Goal: Task Accomplishment & Management: Use online tool/utility

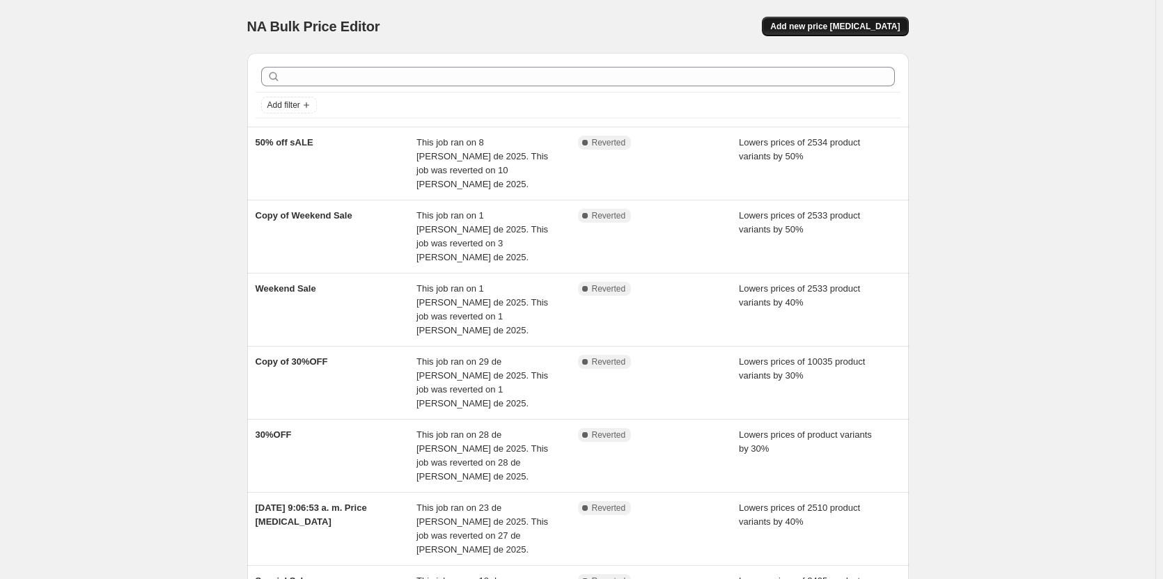
click at [822, 23] on span "Add new price change job" at bounding box center [835, 26] width 130 height 11
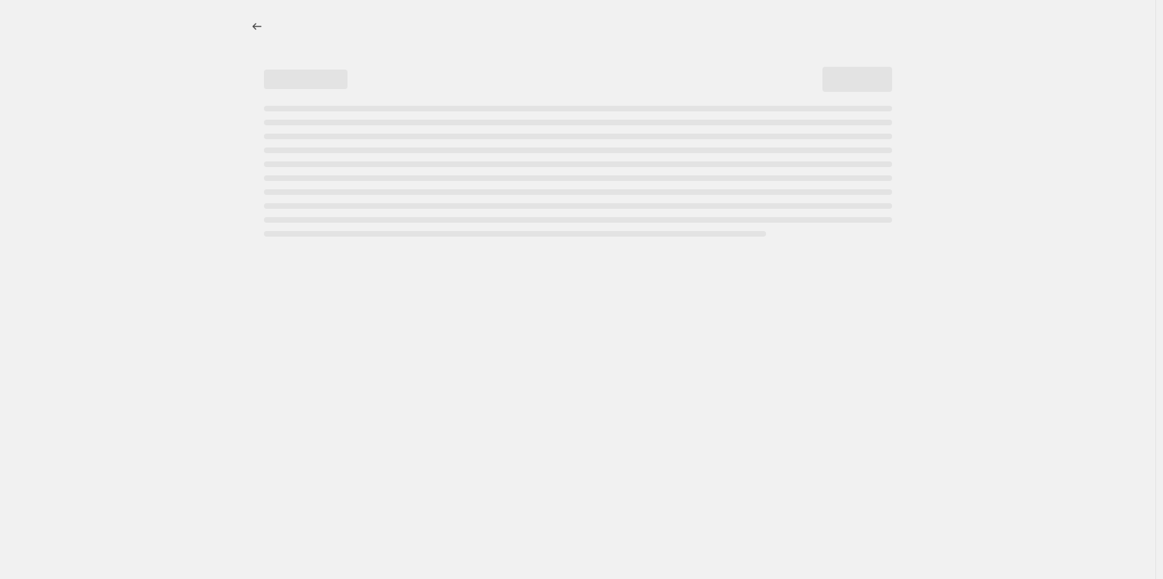
select select "percentage"
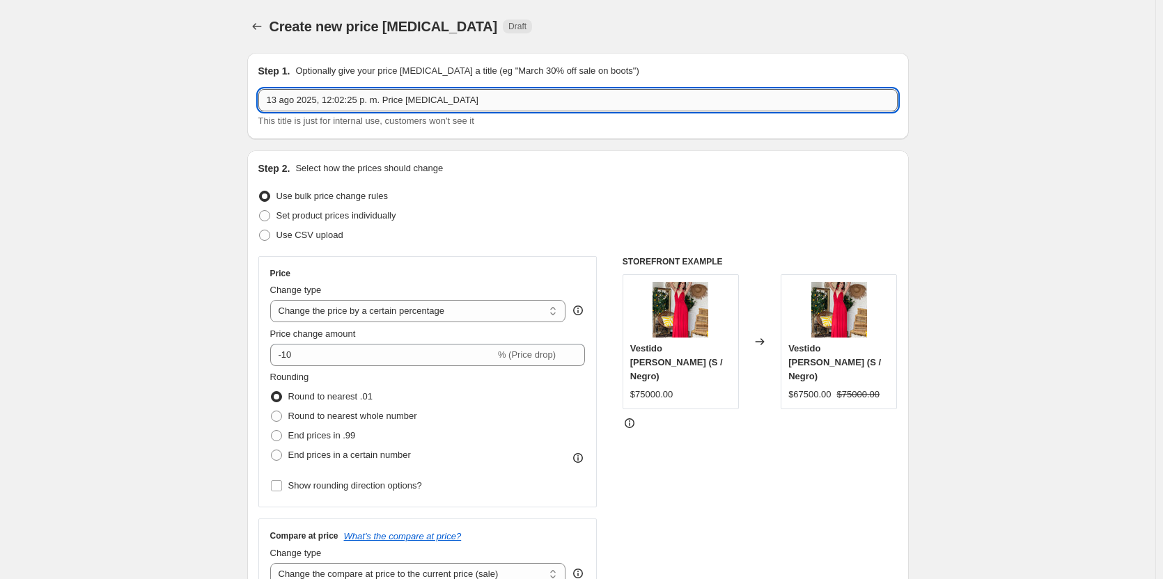
click at [431, 99] on input "13 ago 2025, 12:02:25 p. m. Price change job" at bounding box center [577, 100] width 639 height 22
click at [431, 98] on input "13 ago 2025, 12:02:25 p. m. Price change job" at bounding box center [577, 100] width 639 height 22
type input "annual sale"
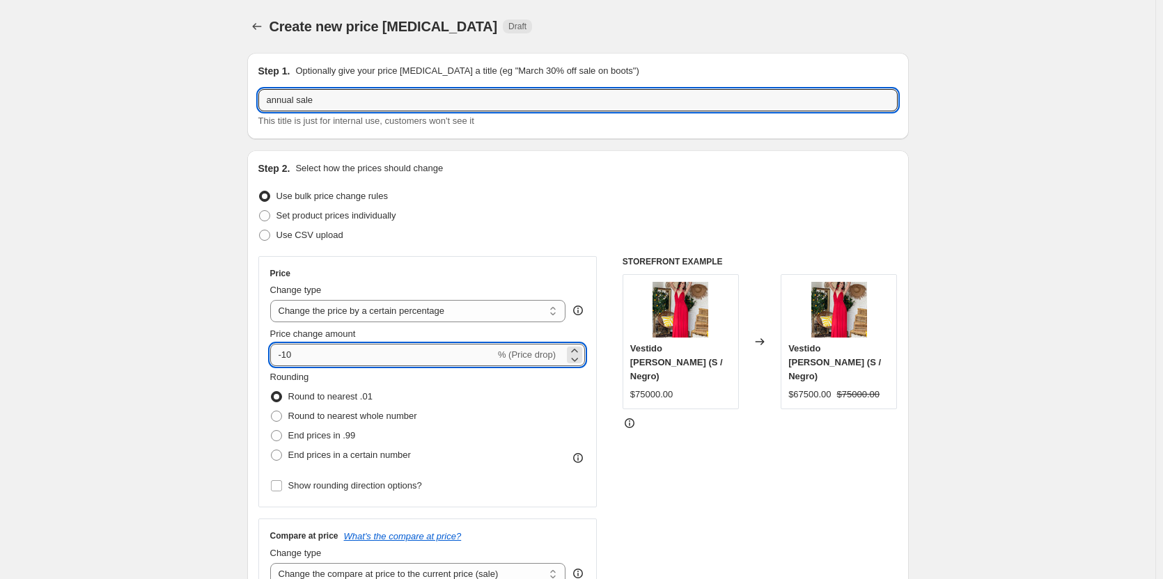
click at [297, 359] on input "-10" at bounding box center [382, 355] width 225 height 22
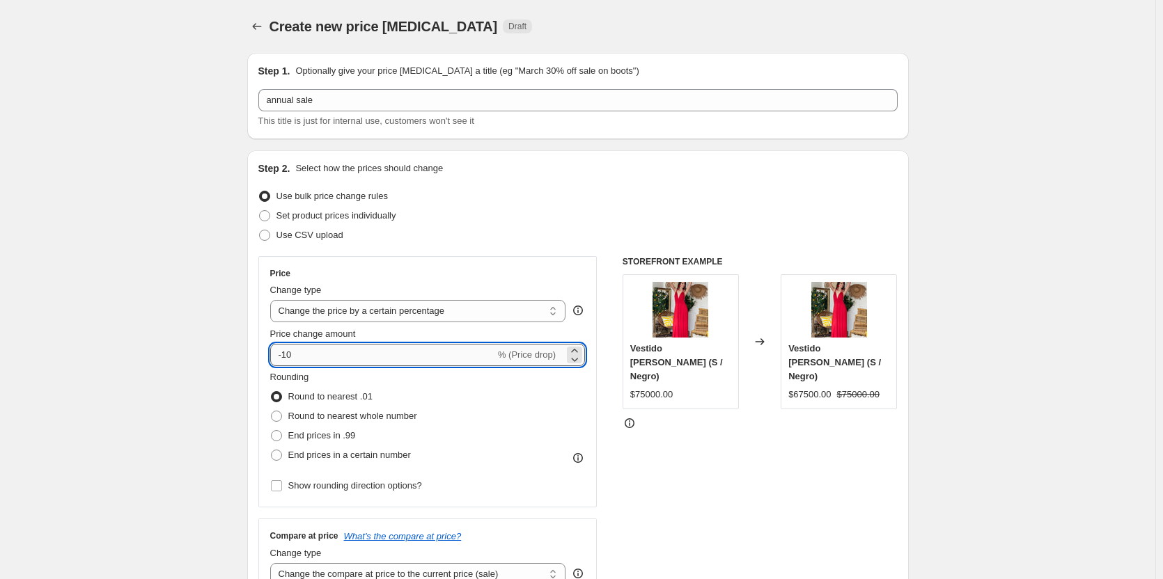
type input "-1"
type input "-50"
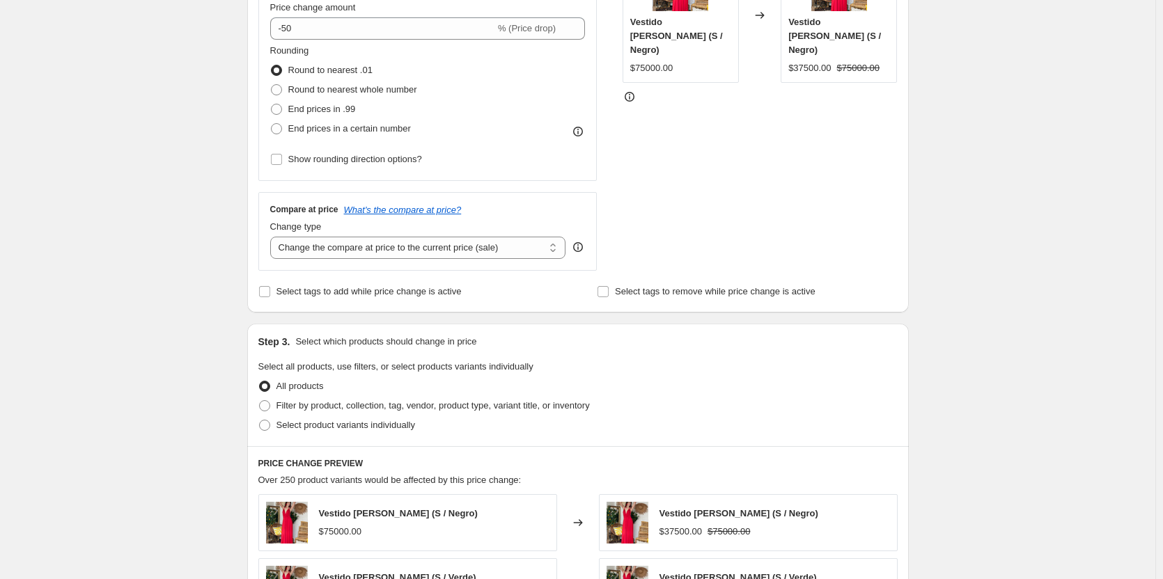
scroll to position [348, 0]
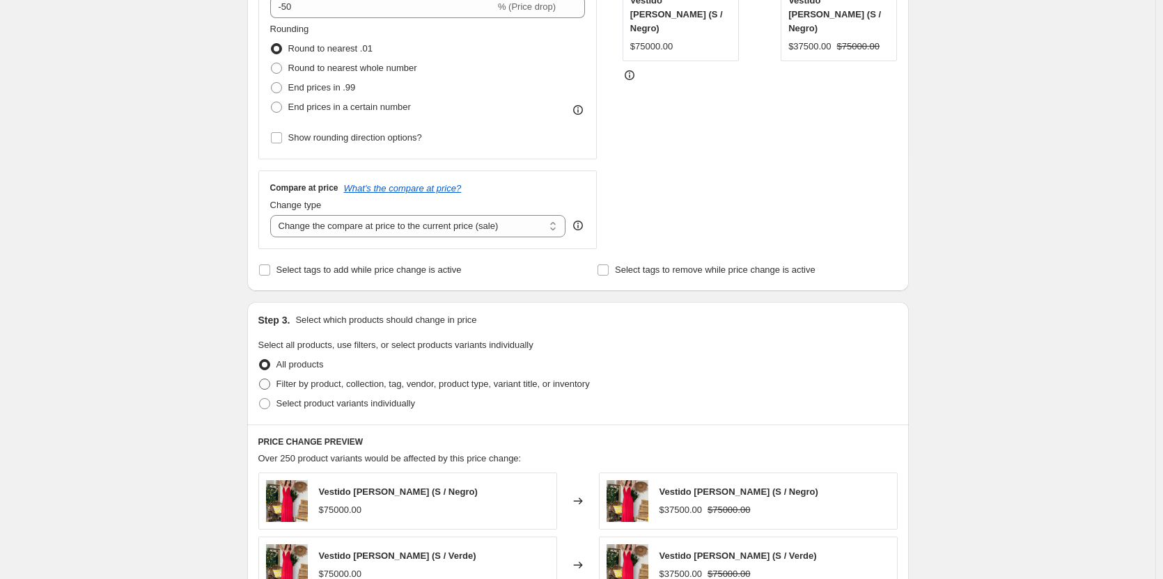
click at [264, 386] on span at bounding box center [264, 384] width 11 height 11
click at [260, 379] on input "Filter by product, collection, tag, vendor, product type, variant title, or inv…" at bounding box center [259, 379] width 1 height 1
radio input "true"
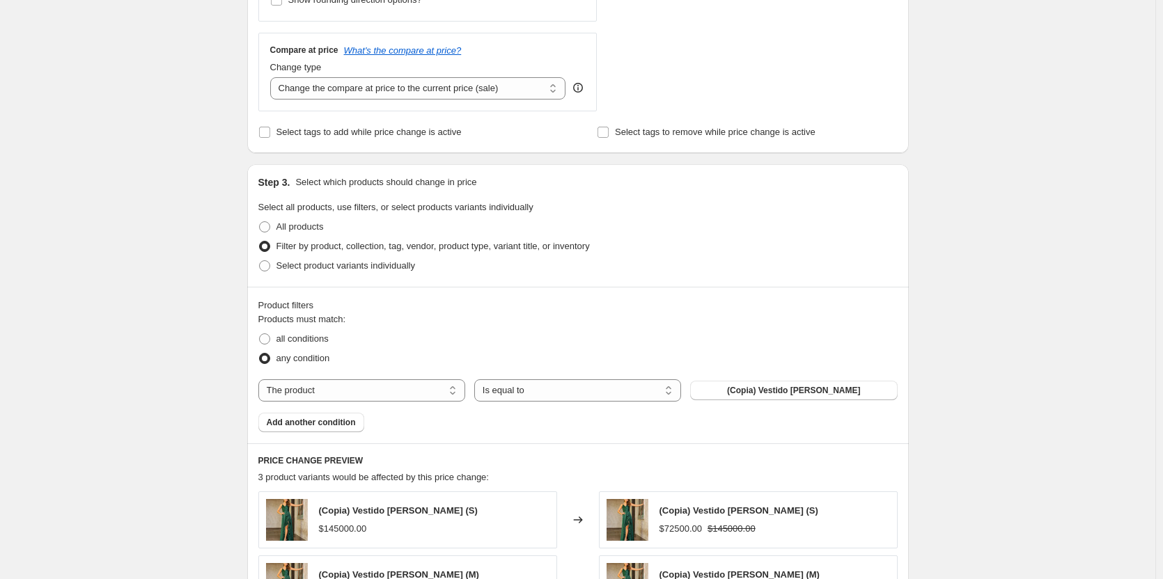
scroll to position [487, 0]
click at [437, 390] on select "The product The product's collection The product's tag The product's vendor The…" at bounding box center [361, 389] width 207 height 22
select select "tag"
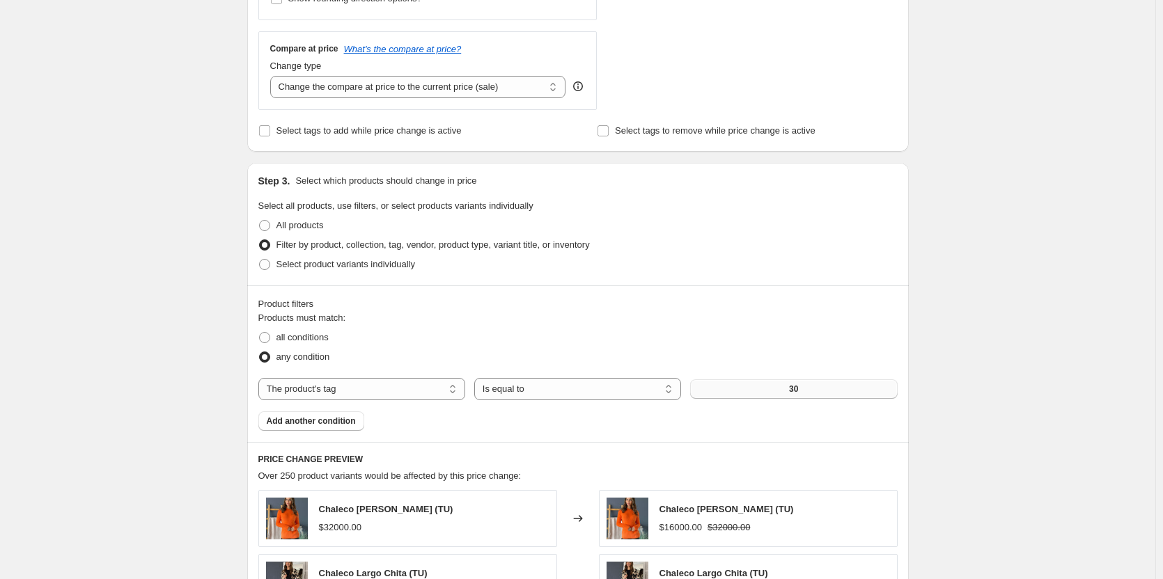
click at [750, 393] on button "30" at bounding box center [793, 388] width 207 height 19
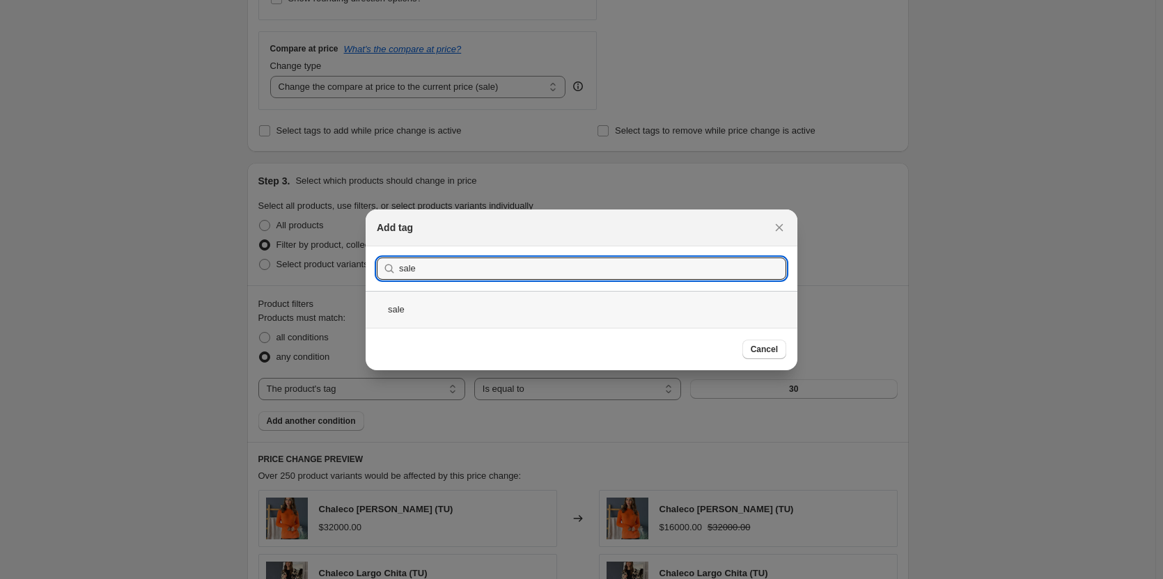
type input "sale"
click at [411, 307] on div "sale" at bounding box center [582, 309] width 432 height 37
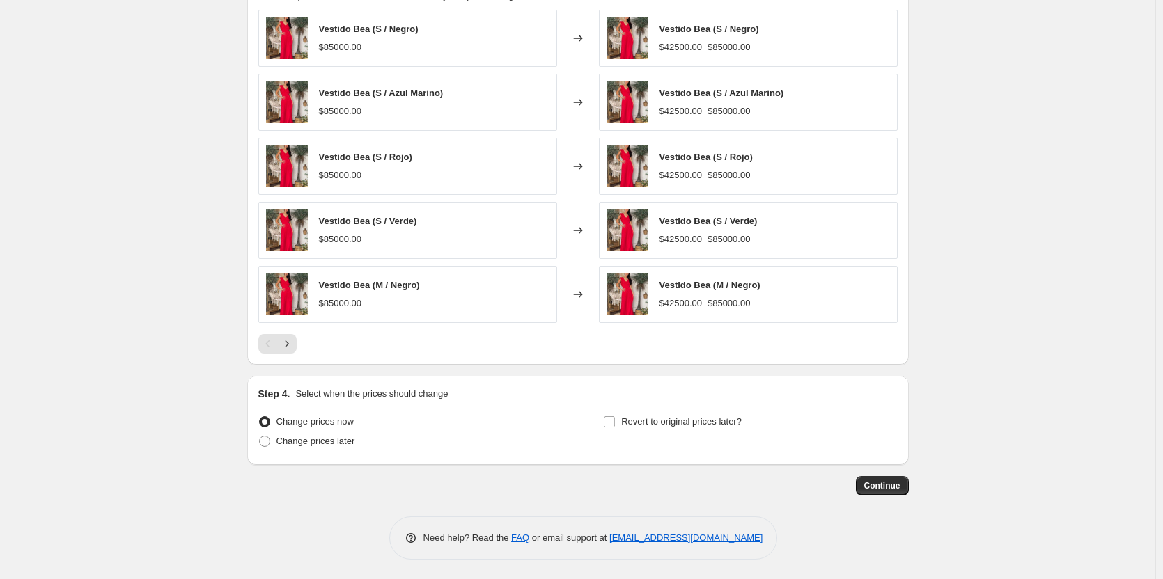
scroll to position [969, 0]
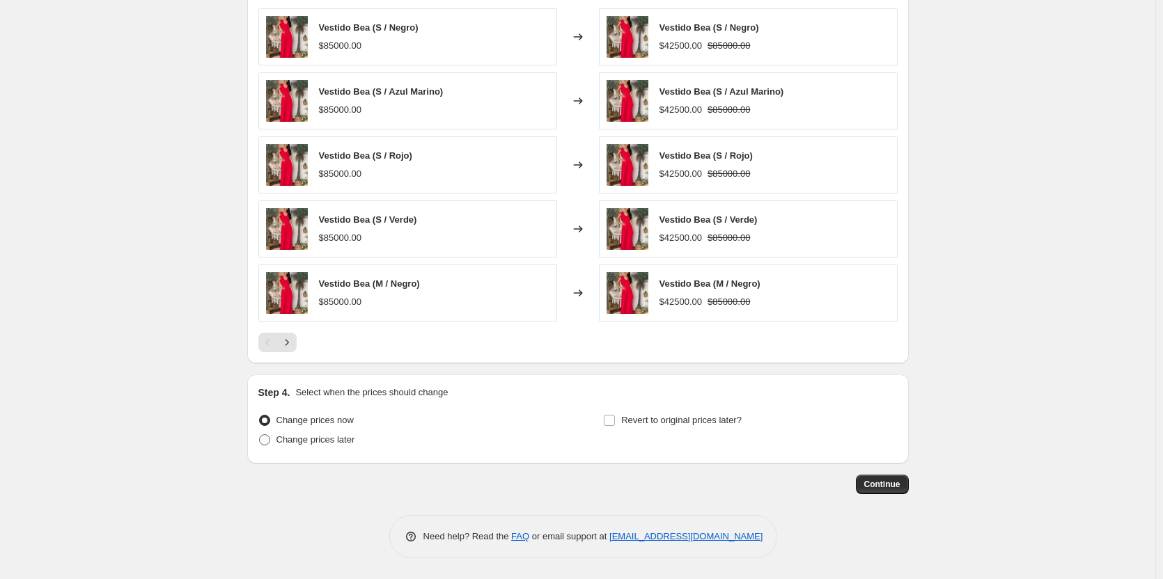
click at [274, 441] on label "Change prices later" at bounding box center [306, 439] width 97 height 19
click at [260, 435] on input "Change prices later" at bounding box center [259, 435] width 1 height 1
radio input "true"
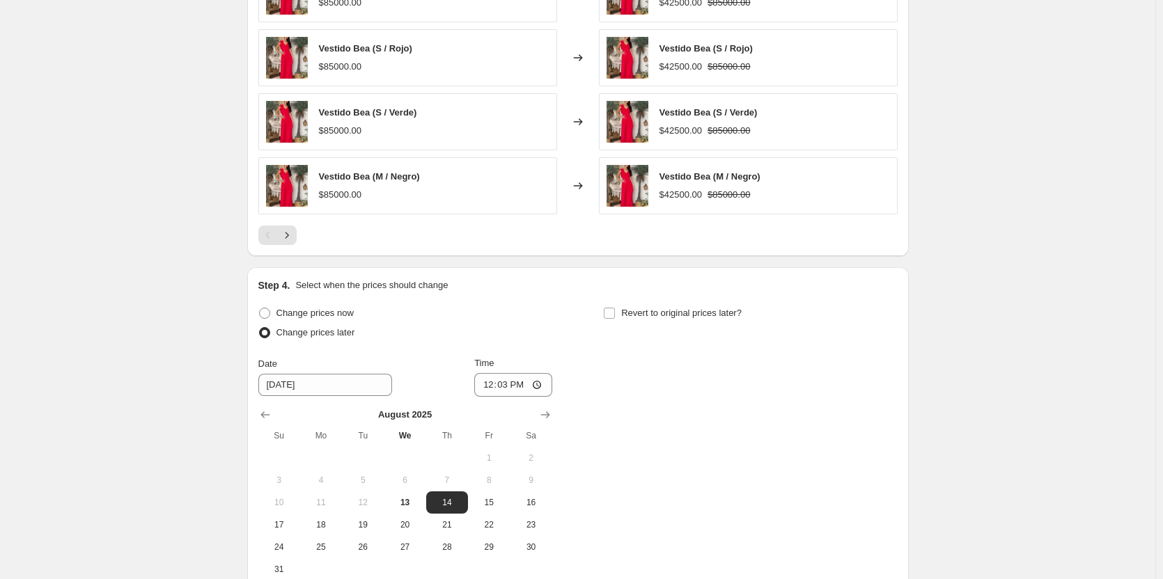
scroll to position [1109, 0]
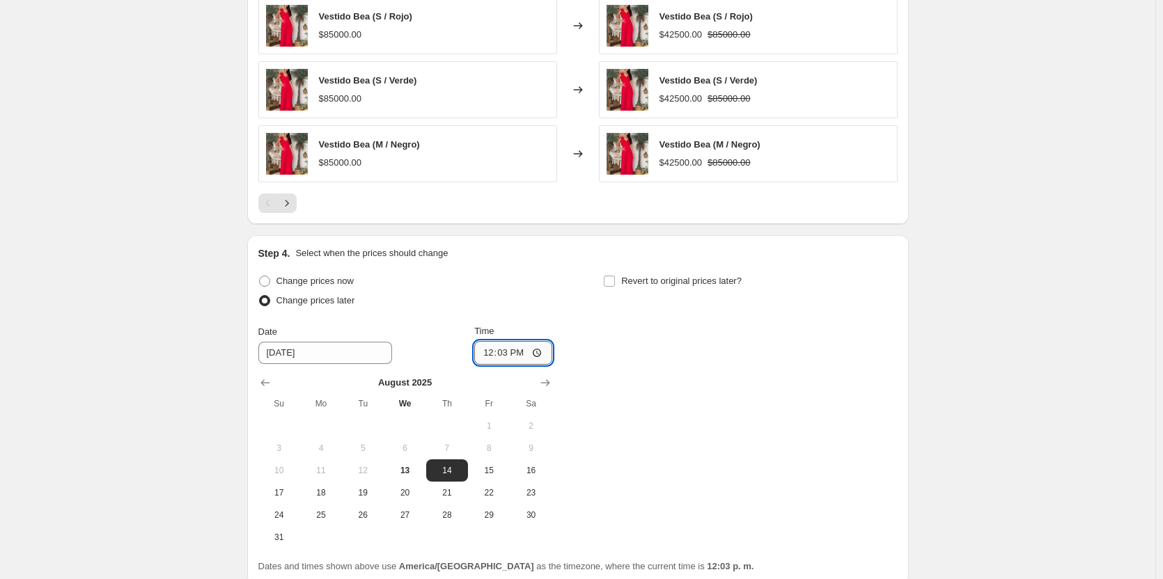
click at [503, 354] on input "12:03" at bounding box center [513, 353] width 78 height 24
click at [520, 353] on input "00:03" at bounding box center [513, 353] width 78 height 24
type input "00:00"
click at [620, 281] on label "Revert to original prices later?" at bounding box center [672, 281] width 139 height 19
click at [615, 281] on input "Revert to original prices later?" at bounding box center [609, 281] width 11 height 11
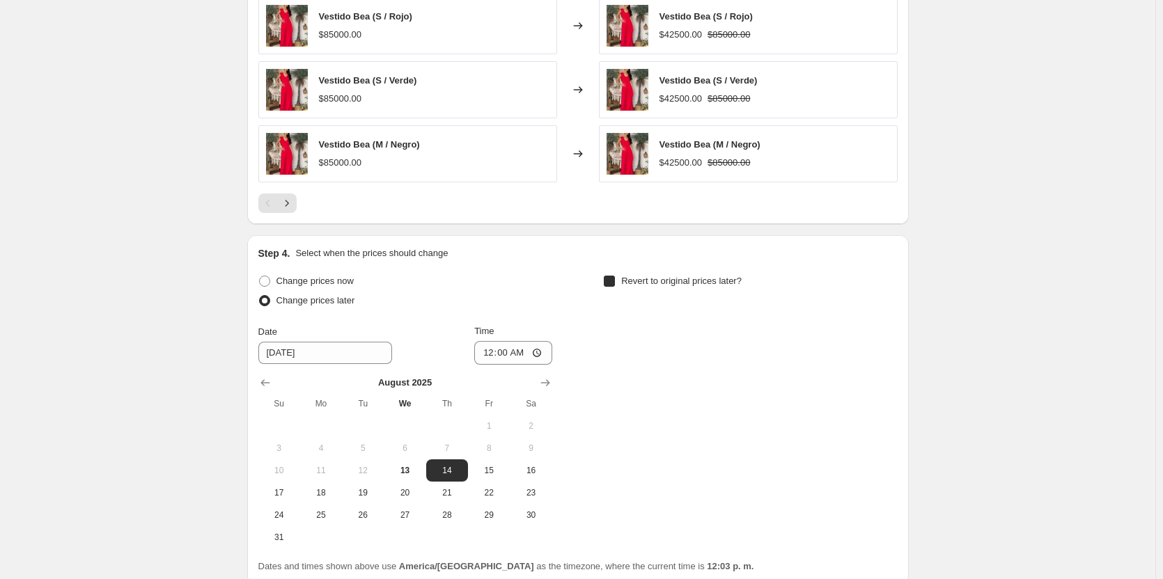
checkbox input "true"
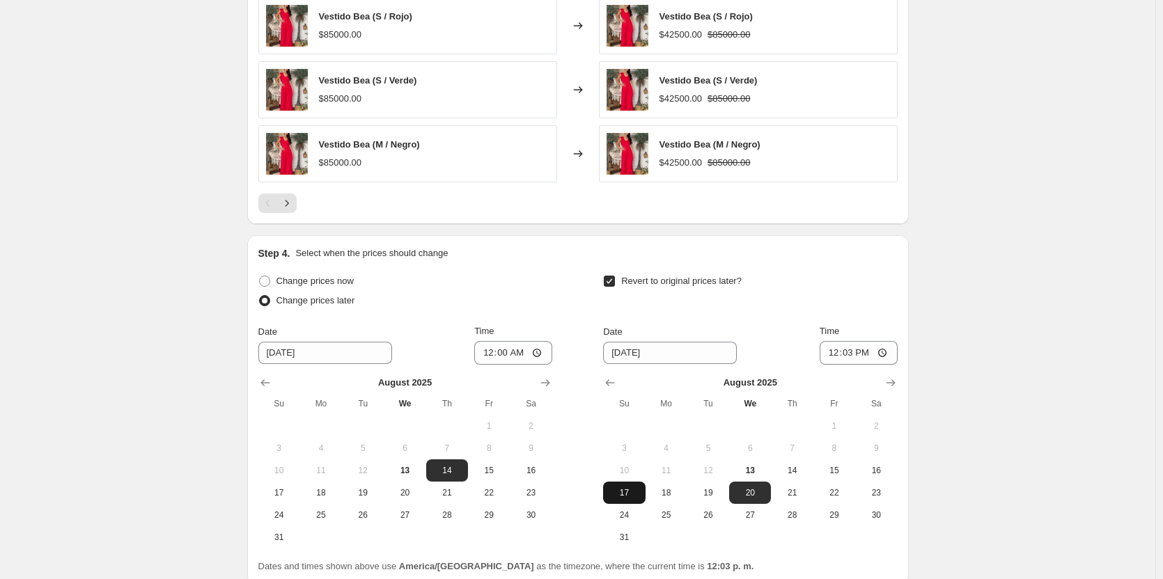
click at [636, 489] on span "17" at bounding box center [624, 492] width 31 height 11
type input "8/17/2025"
click at [845, 353] on input "12:03" at bounding box center [859, 353] width 78 height 24
type input "20:00"
click at [814, 355] on div "Date 8/17/2025 Time 20:00" at bounding box center [750, 344] width 294 height 40
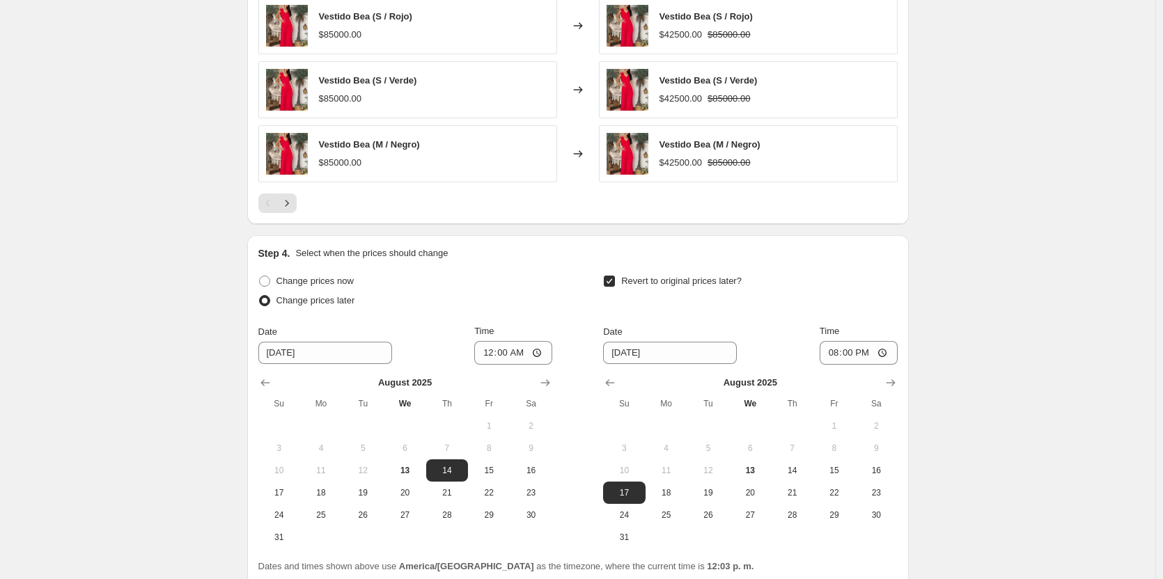
scroll to position [1178, 0]
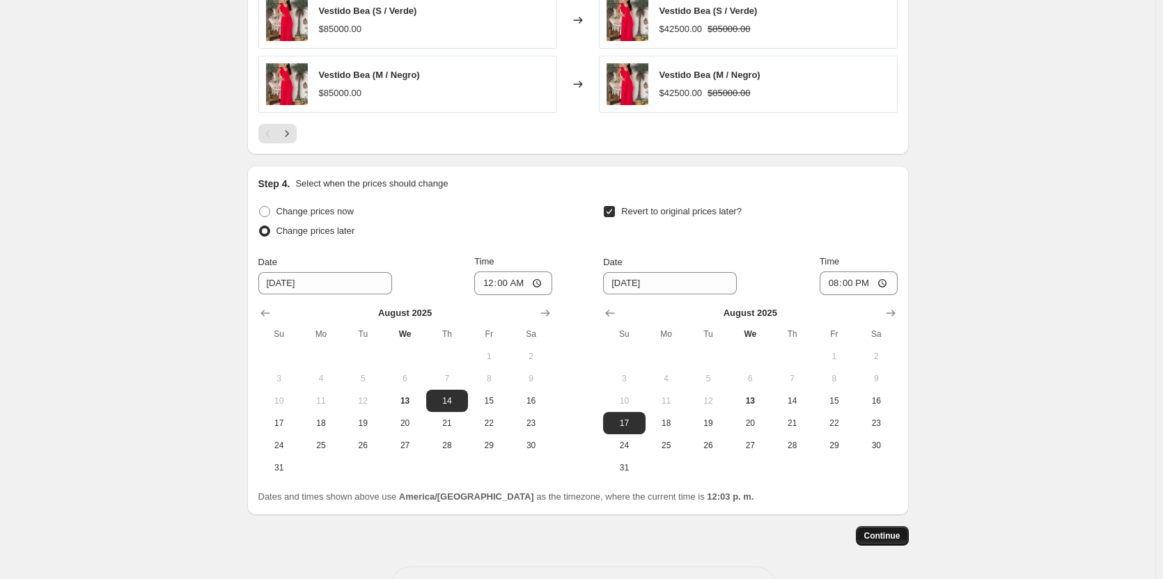
click at [891, 538] on span "Continue" at bounding box center [882, 536] width 36 height 11
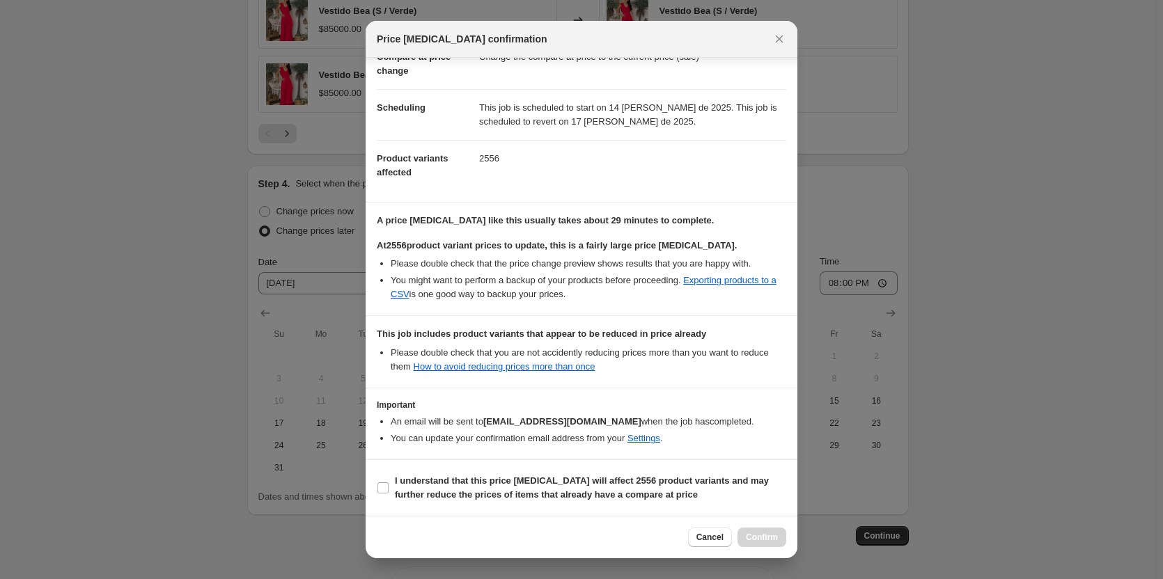
scroll to position [95, 0]
click at [385, 493] on input "I understand that this price change job will affect 2556 product variants and m…" at bounding box center [382, 488] width 11 height 11
checkbox input "true"
click at [767, 537] on span "Confirm" at bounding box center [762, 537] width 32 height 11
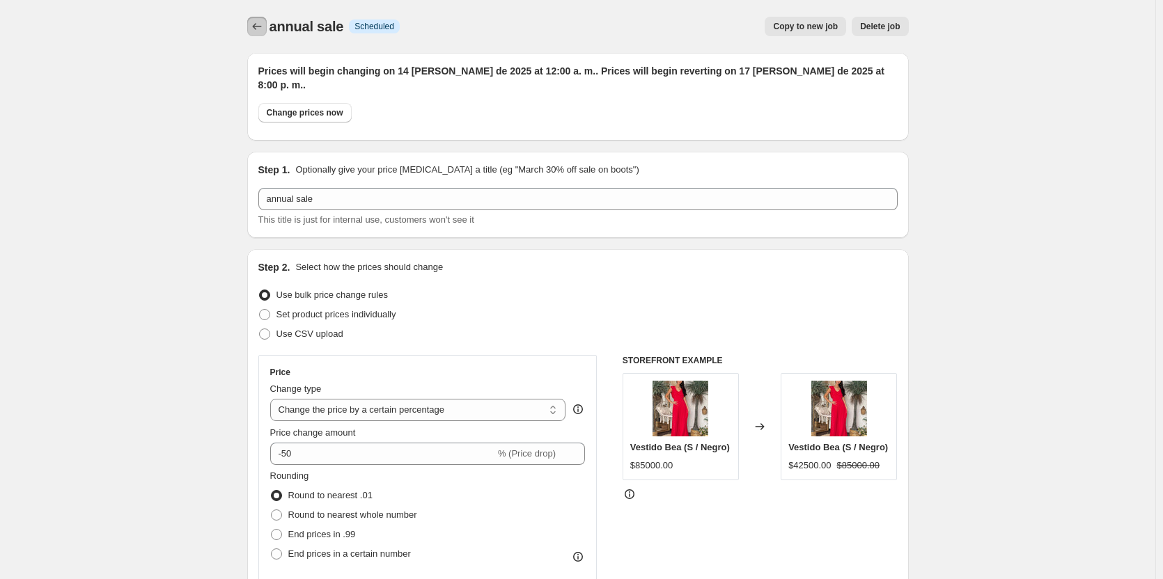
click at [254, 26] on icon "Price change jobs" at bounding box center [257, 26] width 14 height 14
